Goal: Transaction & Acquisition: Purchase product/service

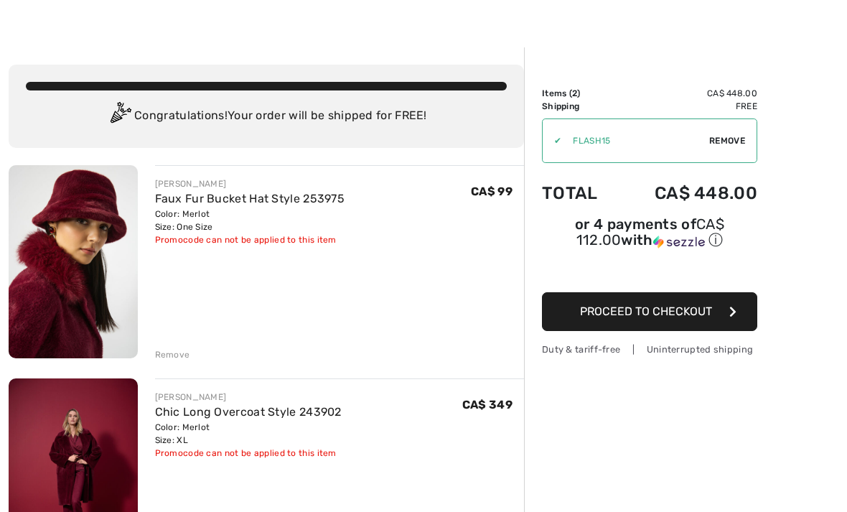
scroll to position [34, 0]
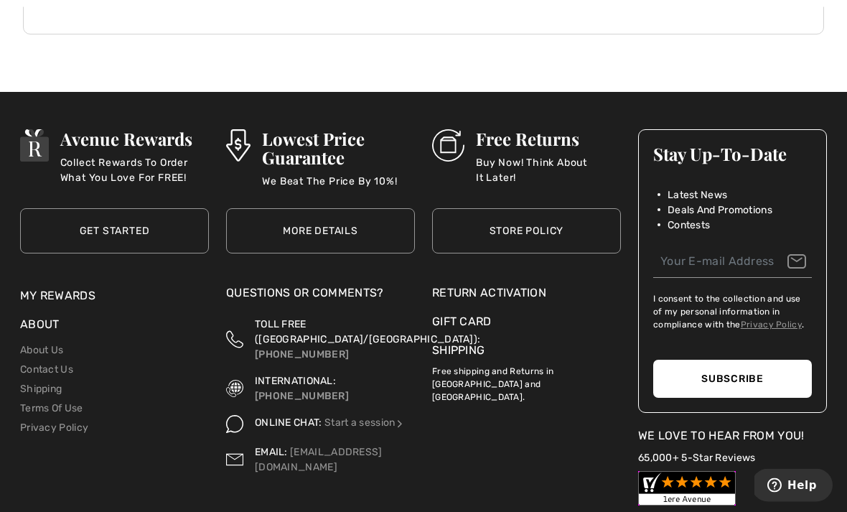
scroll to position [370, 0]
click at [76, 292] on link "My Rewards" at bounding box center [57, 295] width 75 height 14
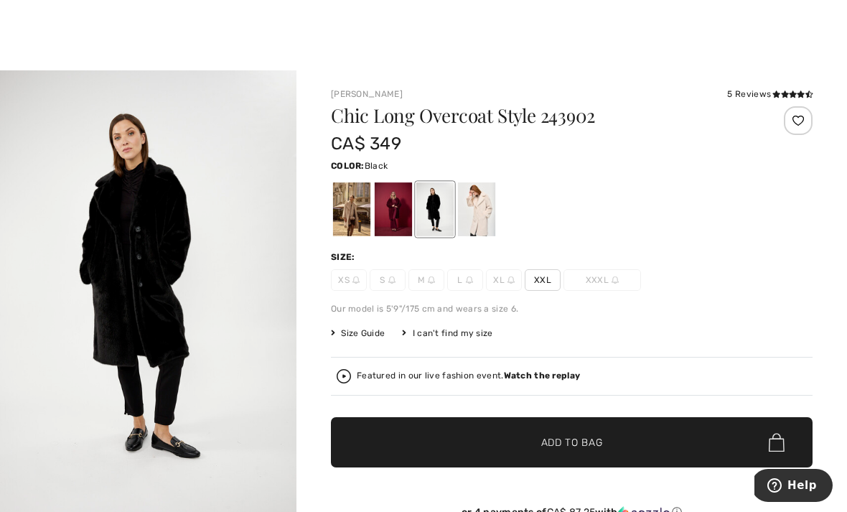
scroll to position [10, 0]
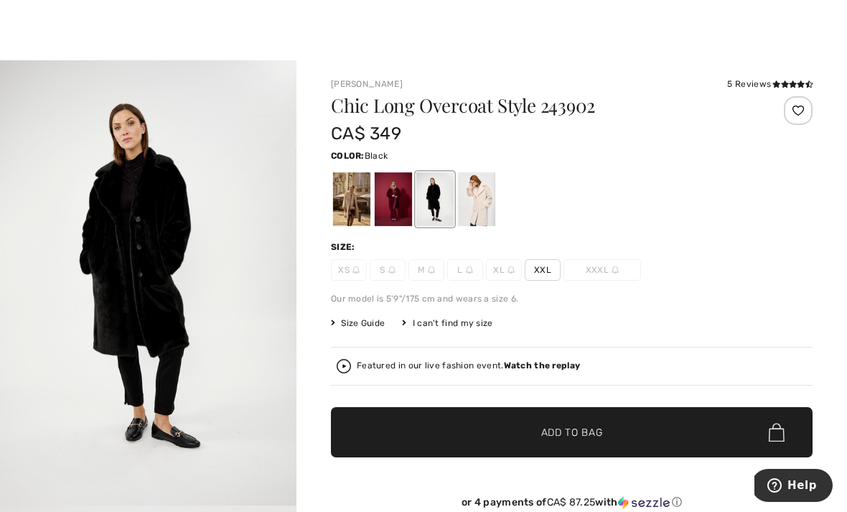
click at [442, 197] on div at bounding box center [434, 199] width 37 height 54
click at [395, 193] on div at bounding box center [393, 199] width 37 height 54
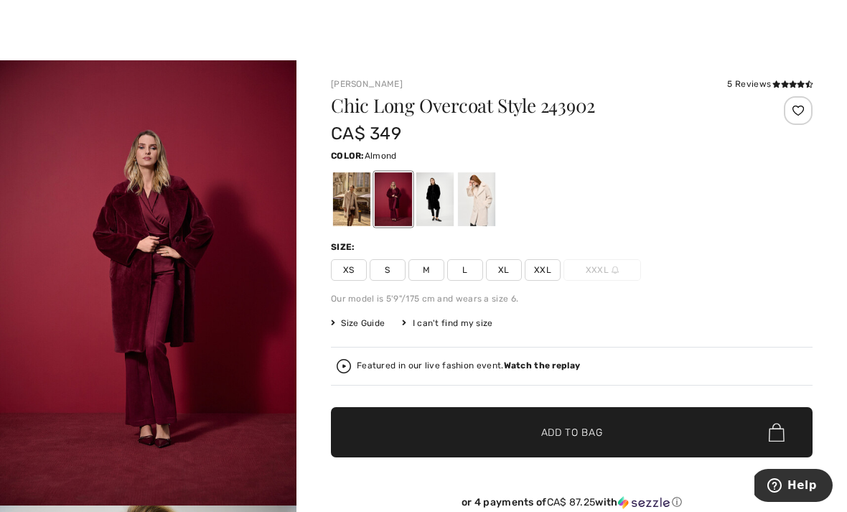
click at [351, 197] on div at bounding box center [351, 199] width 37 height 54
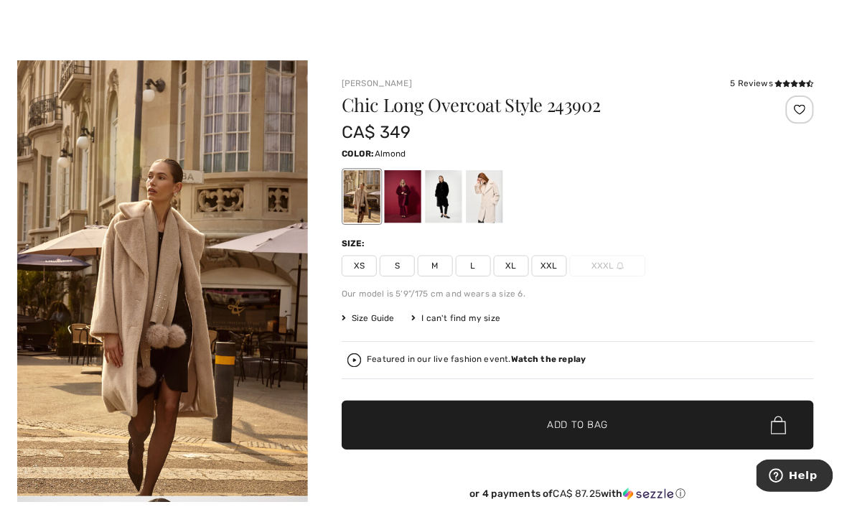
scroll to position [19, 0]
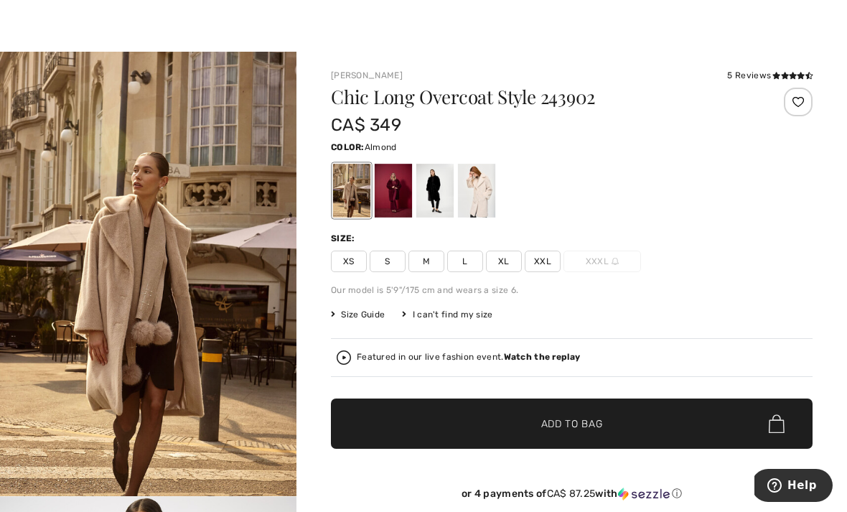
click at [392, 186] on div at bounding box center [393, 191] width 37 height 54
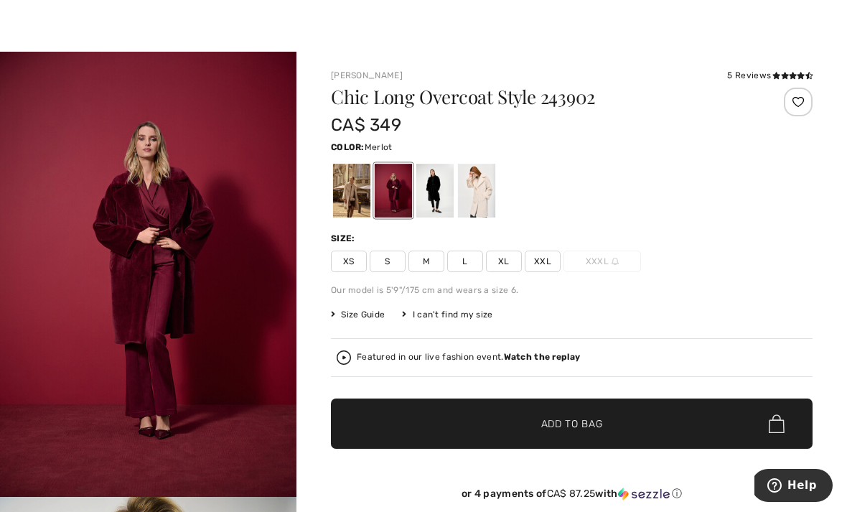
click at [480, 187] on div at bounding box center [476, 191] width 37 height 54
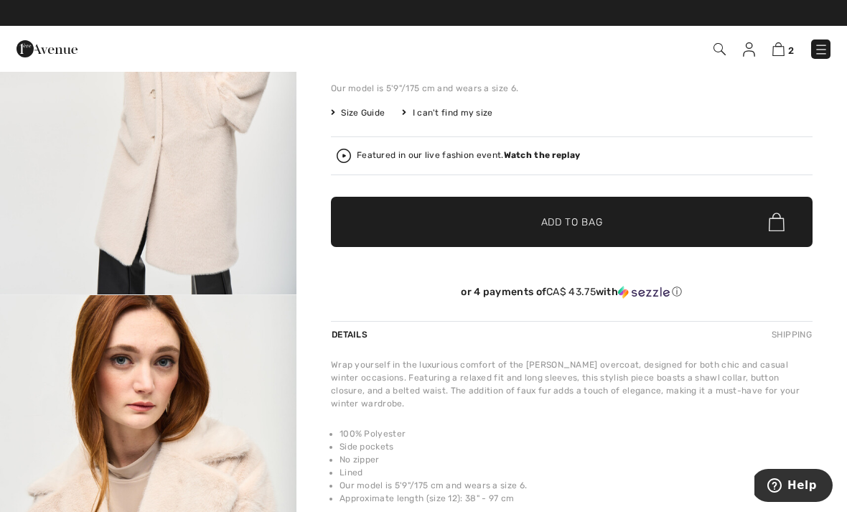
scroll to position [0, 0]
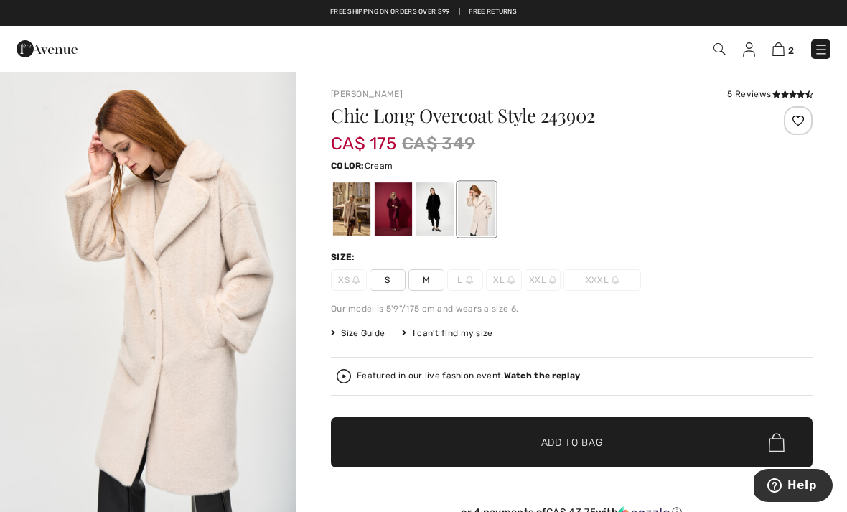
click at [725, 47] on img at bounding box center [719, 49] width 12 height 12
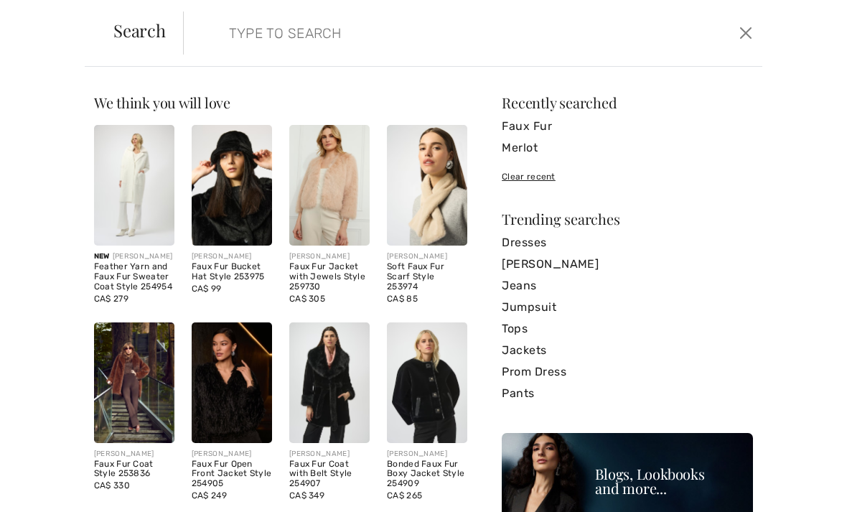
click at [244, 27] on input "search" at bounding box center [412, 32] width 388 height 43
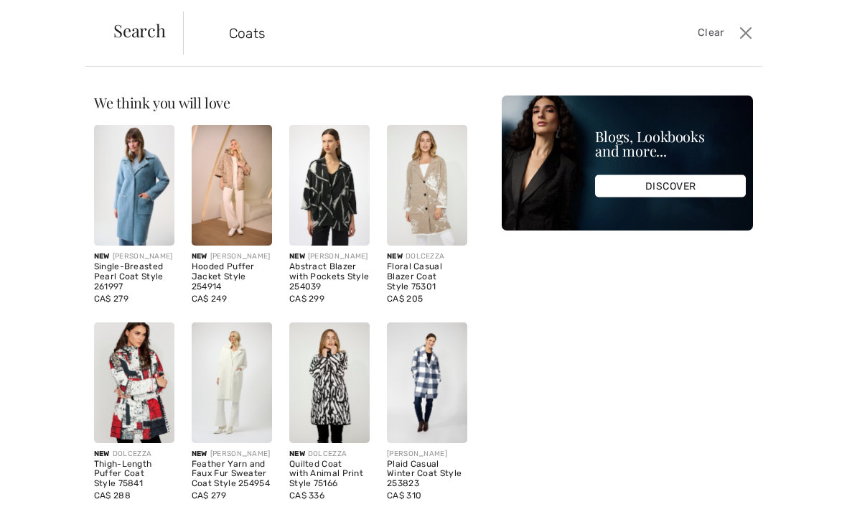
type input "Coats"
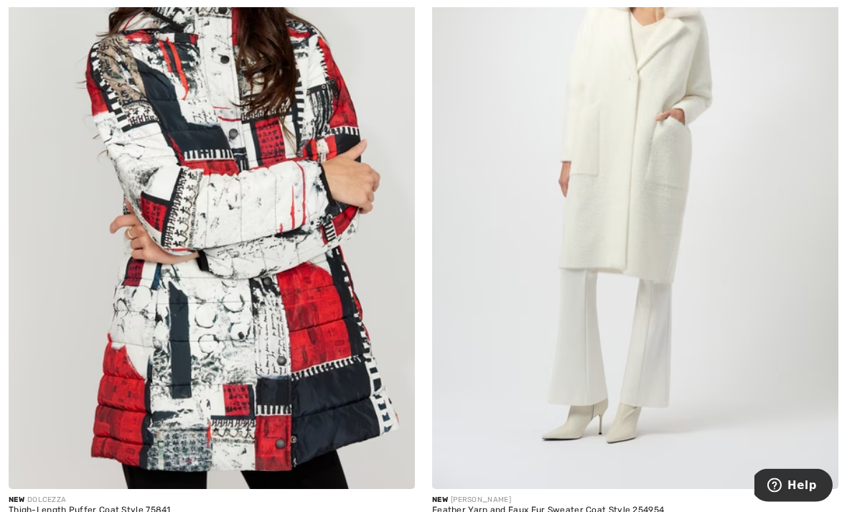
scroll to position [1639, 0]
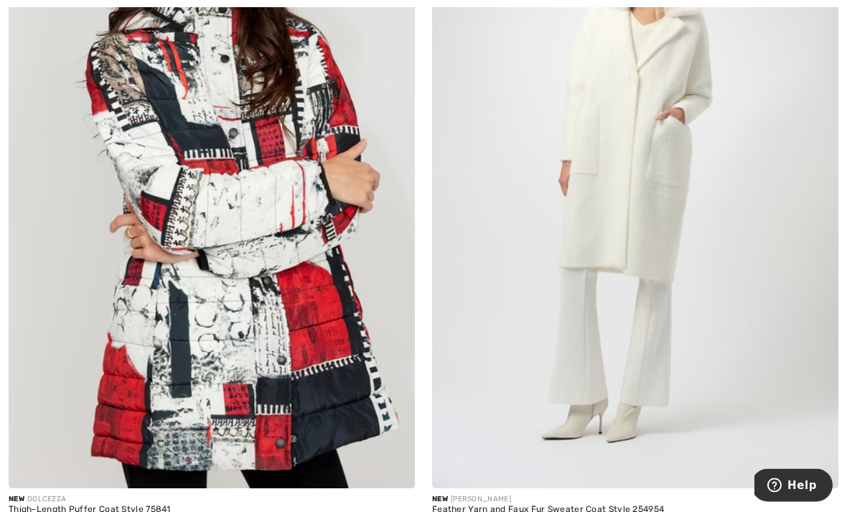
click at [658, 319] on img at bounding box center [635, 183] width 406 height 609
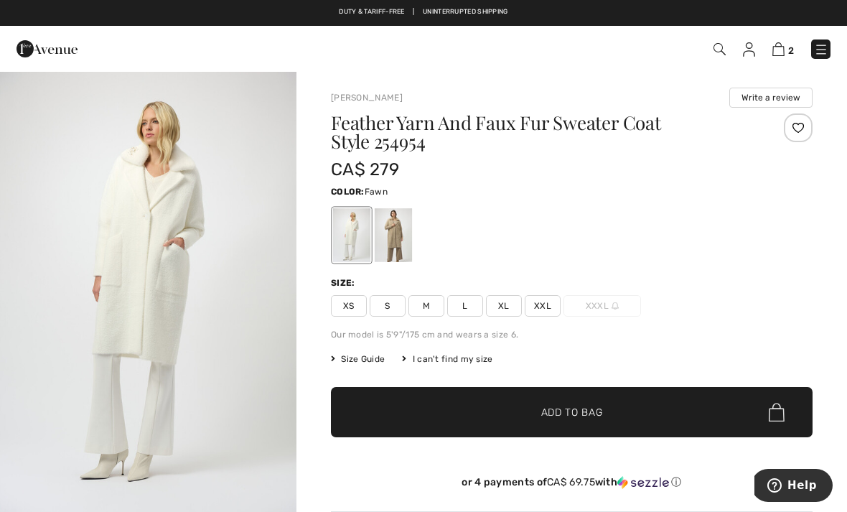
click at [396, 232] on div at bounding box center [393, 235] width 37 height 54
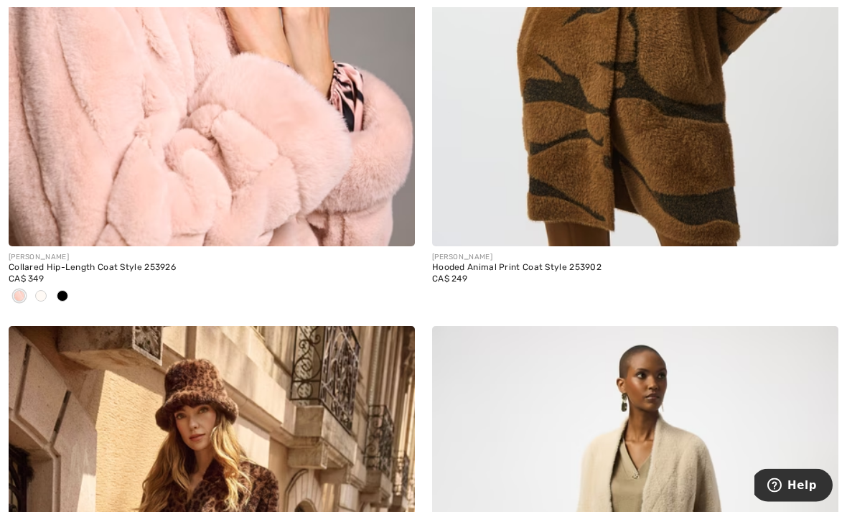
scroll to position [6102, 0]
click at [399, 220] on img at bounding box center [393, 224] width 13 height 13
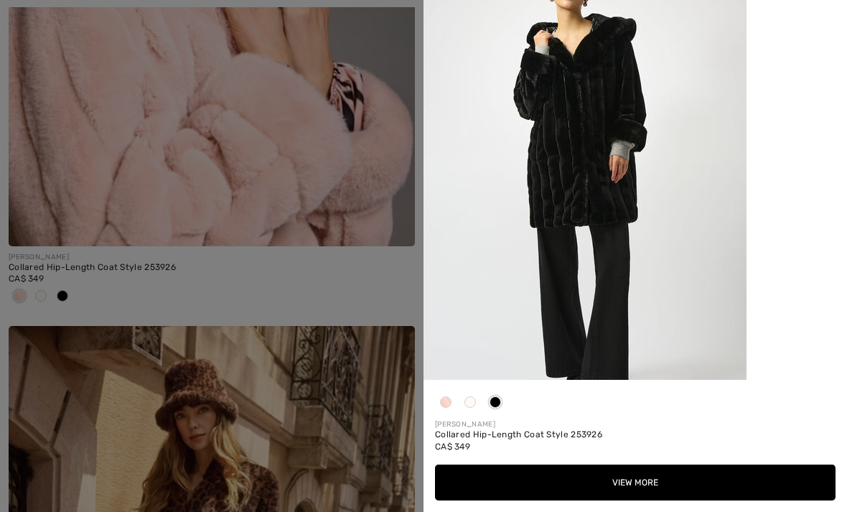
scroll to position [1508, 0]
click at [666, 430] on div "[PERSON_NAME]" at bounding box center [635, 424] width 400 height 11
click at [367, 367] on div at bounding box center [423, 256] width 847 height 512
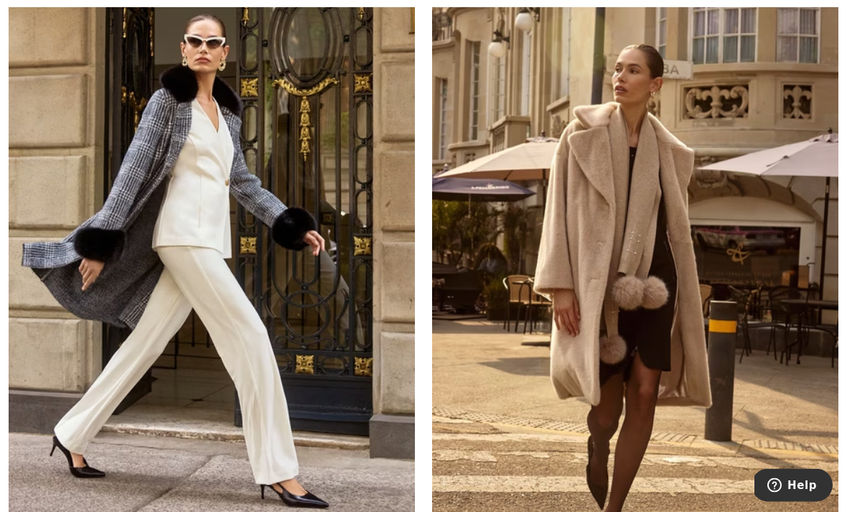
scroll to position [7211, 0]
click at [706, 402] on img at bounding box center [635, 211] width 406 height 609
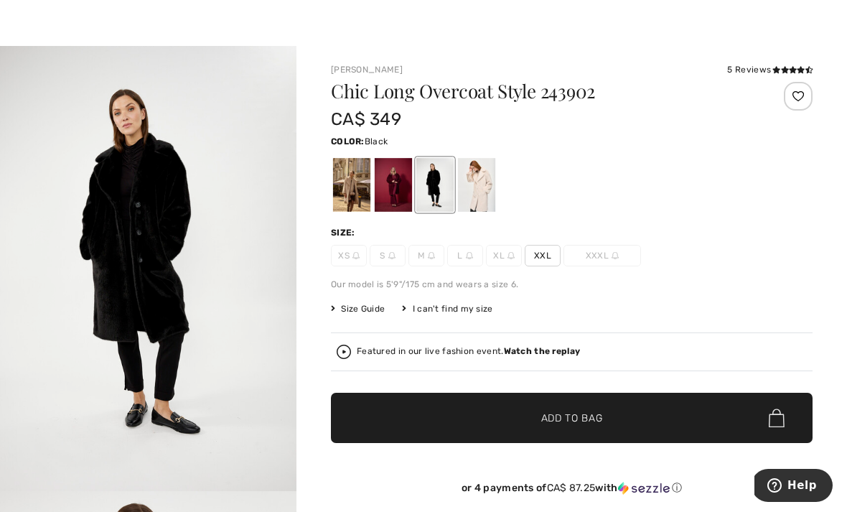
scroll to position [27, 0]
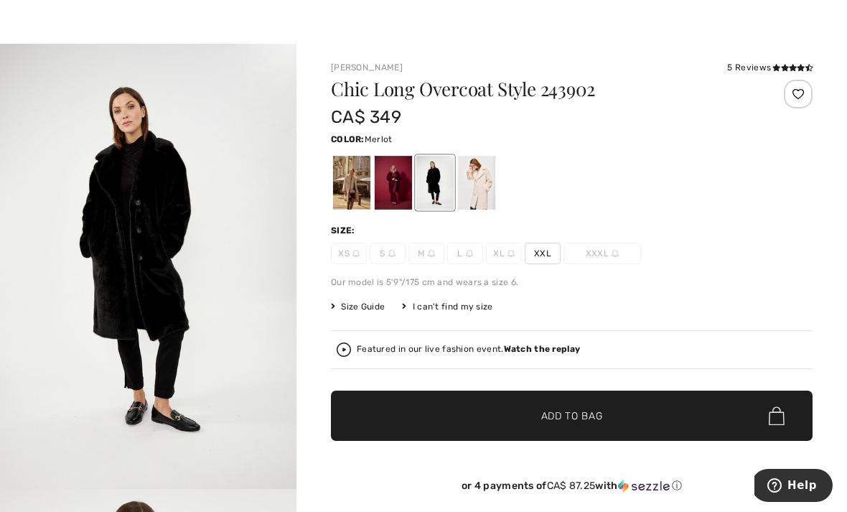
click at [397, 177] on div at bounding box center [393, 183] width 37 height 54
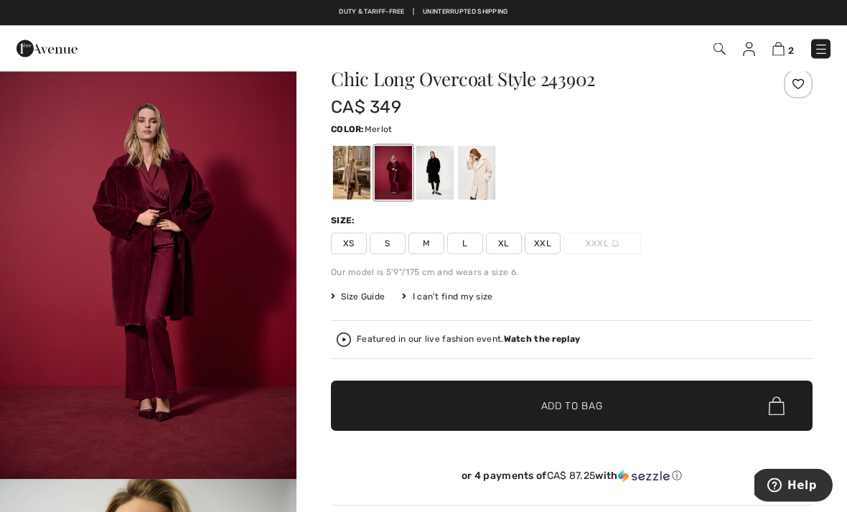
scroll to position [0, 0]
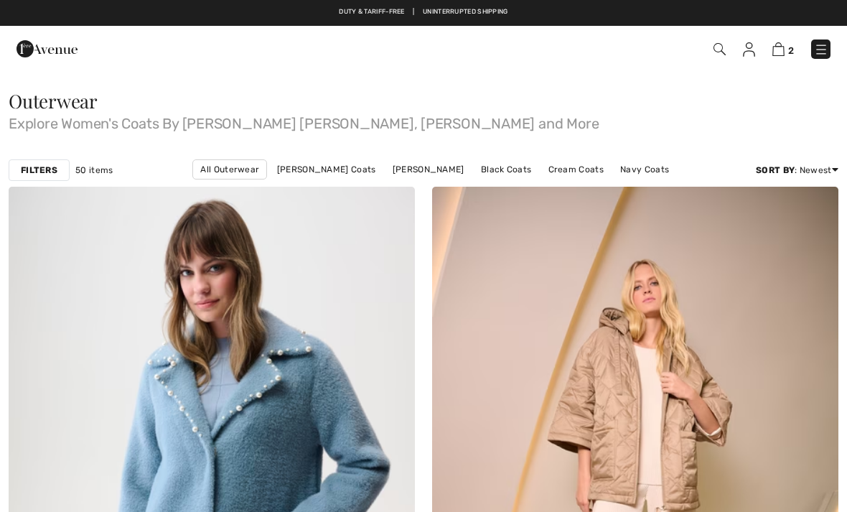
checkbox input "true"
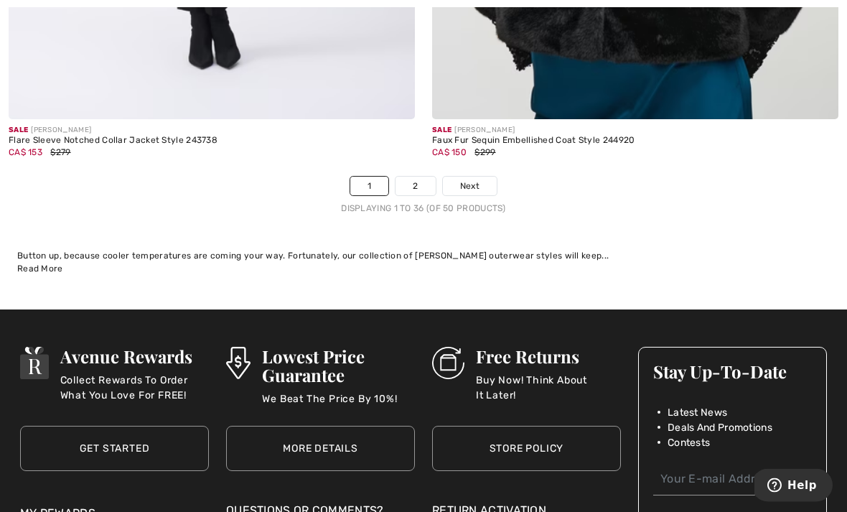
scroll to position [12573, 0]
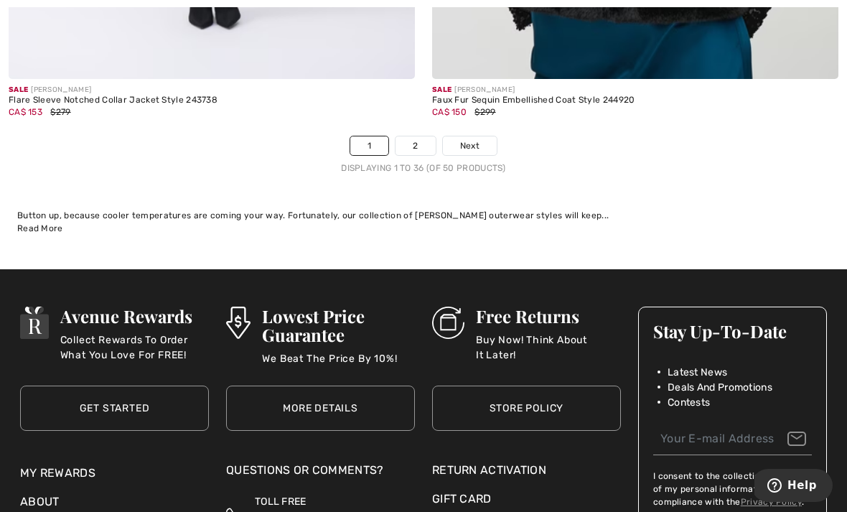
click at [418, 136] on link "2" at bounding box center [414, 145] width 39 height 19
